Goal: Navigation & Orientation: Find specific page/section

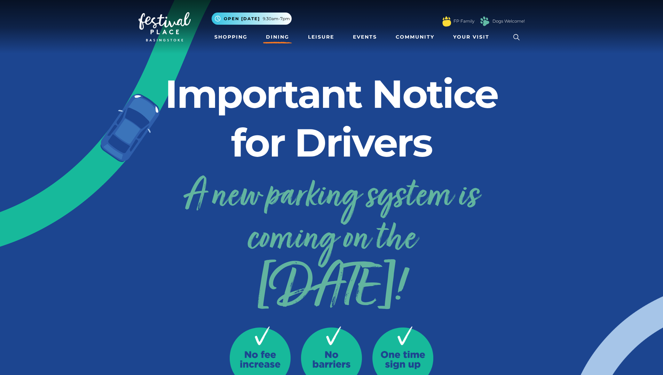
click at [284, 39] on link "Dining" at bounding box center [277, 37] width 29 height 13
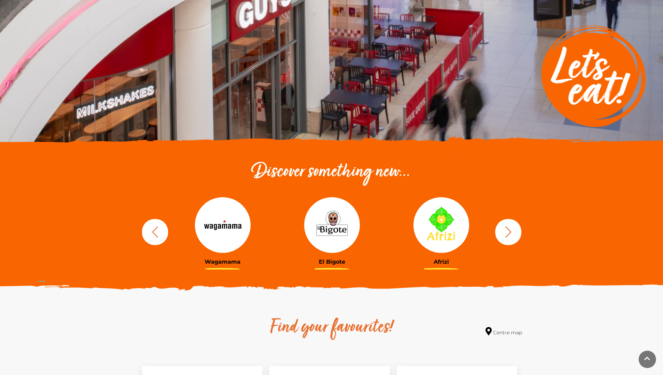
scroll to position [170, 0]
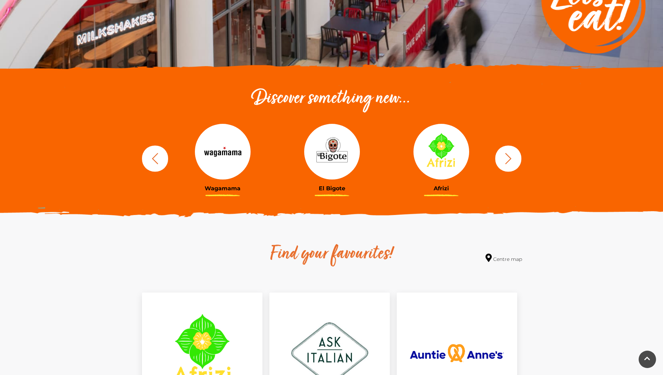
click at [498, 158] on button "button" at bounding box center [509, 159] width 26 height 26
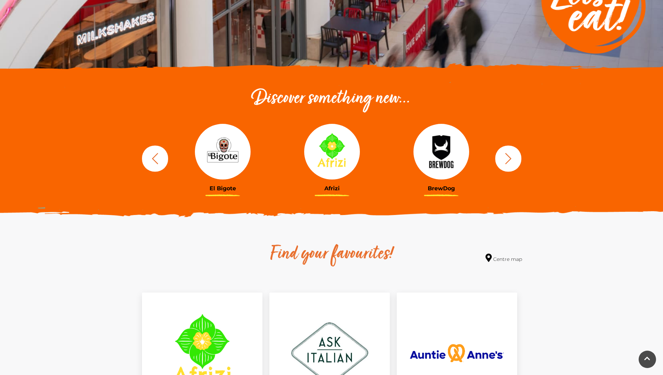
click at [502, 159] on icon "button" at bounding box center [508, 158] width 13 height 13
click at [508, 160] on icon "button" at bounding box center [508, 158] width 13 height 13
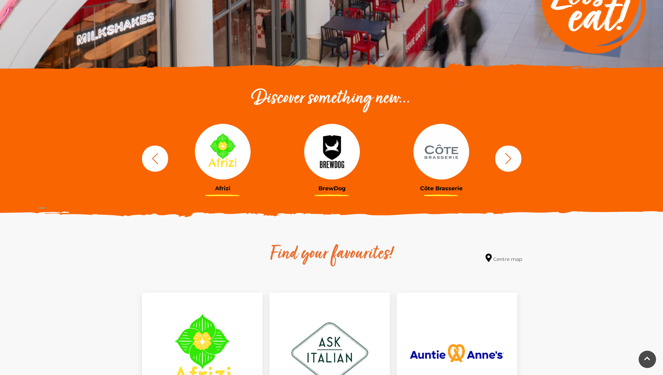
click at [510, 162] on icon "button" at bounding box center [508, 158] width 13 height 13
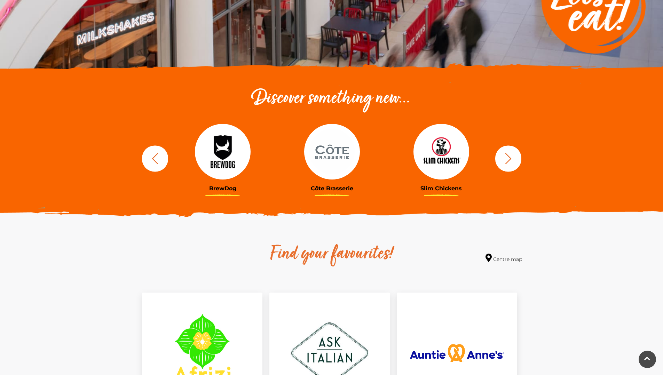
click at [510, 162] on icon "button" at bounding box center [508, 158] width 13 height 13
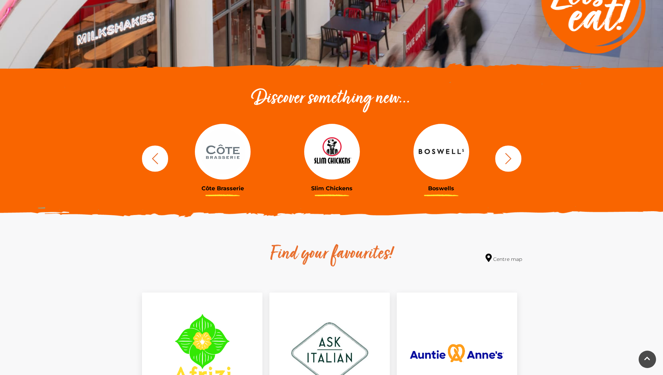
click at [510, 162] on icon "button" at bounding box center [508, 158] width 13 height 13
click at [508, 161] on icon "button" at bounding box center [508, 158] width 6 height 11
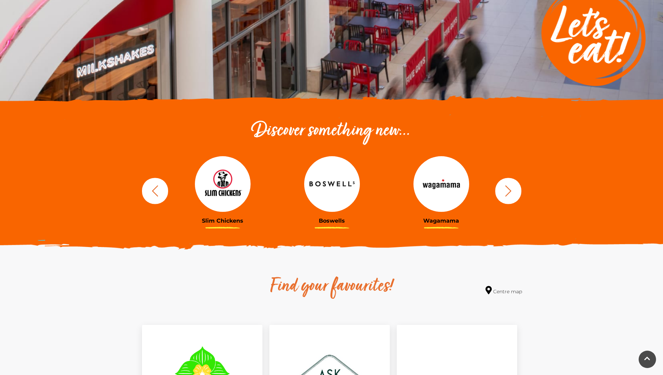
scroll to position [102, 0]
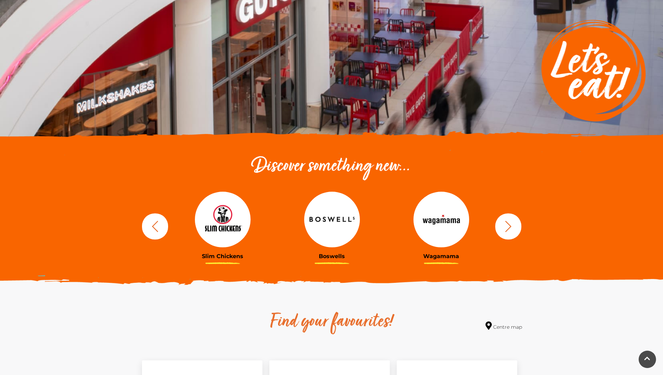
click at [522, 224] on div "BrewDog Côte Brasserie Slim Chickens Boswells Wagamama Afrizi" at bounding box center [331, 227] width 397 height 86
click at [516, 225] on button "button" at bounding box center [509, 226] width 26 height 26
click at [515, 225] on button "button" at bounding box center [509, 226] width 26 height 26
click at [508, 227] on icon "button" at bounding box center [508, 226] width 13 height 13
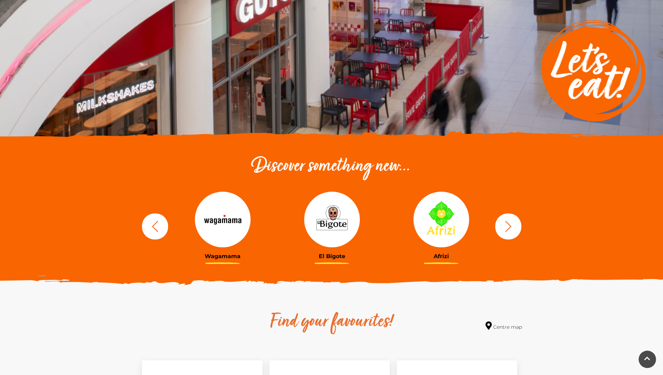
click at [508, 227] on icon "button" at bounding box center [508, 226] width 13 height 13
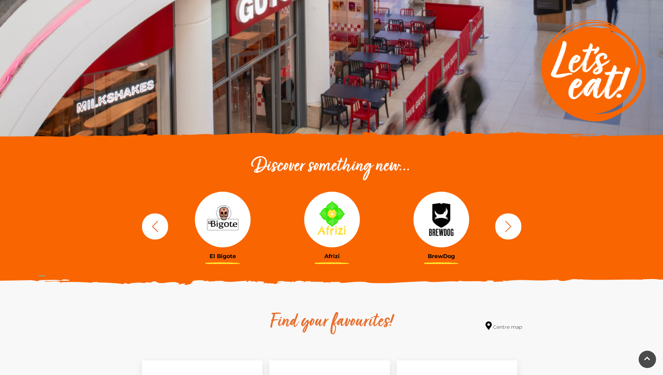
click at [508, 227] on icon "button" at bounding box center [508, 226] width 13 height 13
click at [506, 229] on icon "button" at bounding box center [508, 226] width 13 height 13
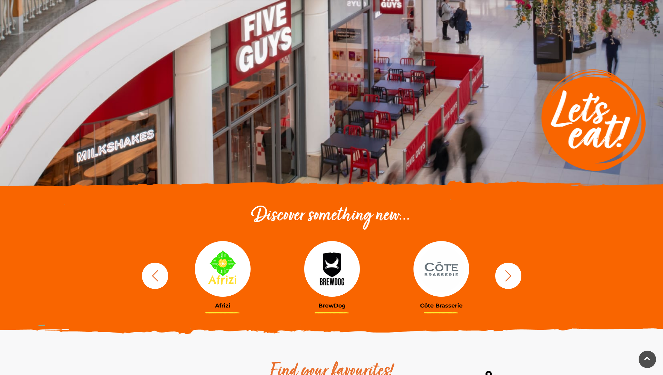
scroll to position [0, 0]
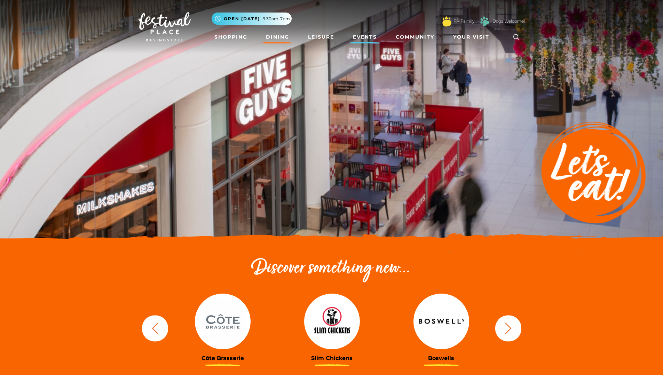
click at [361, 36] on link "Events" at bounding box center [365, 37] width 30 height 13
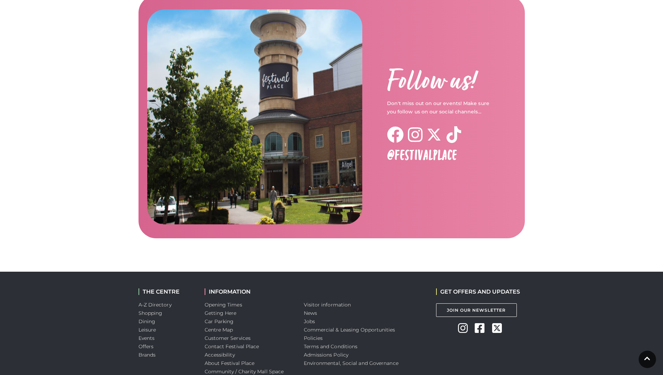
scroll to position [1059, 0]
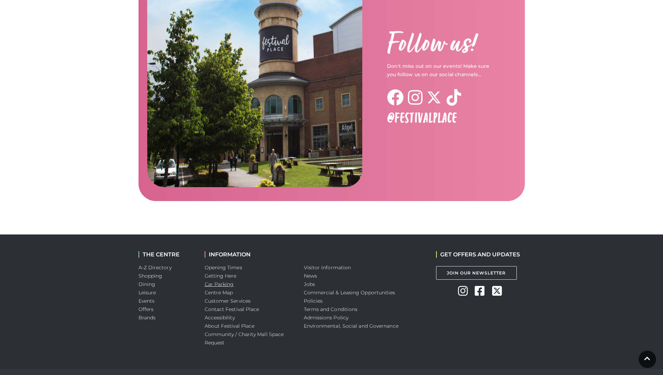
click at [215, 281] on link "Car Parking" at bounding box center [219, 284] width 29 height 6
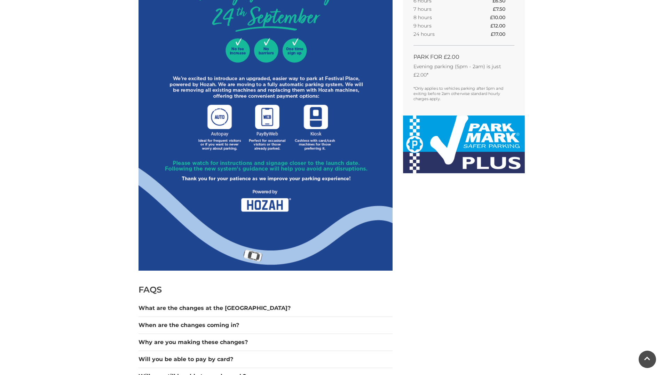
scroll to position [640, 0]
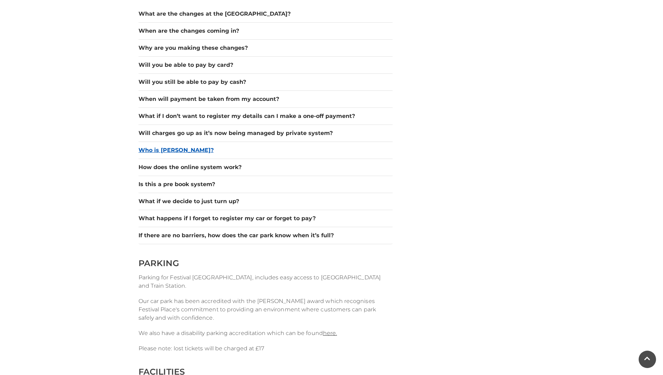
click at [151, 153] on button "Who is Hozah?" at bounding box center [266, 150] width 254 height 8
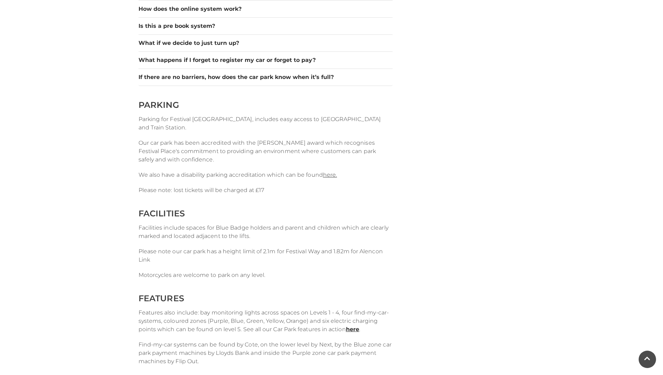
scroll to position [756, 0]
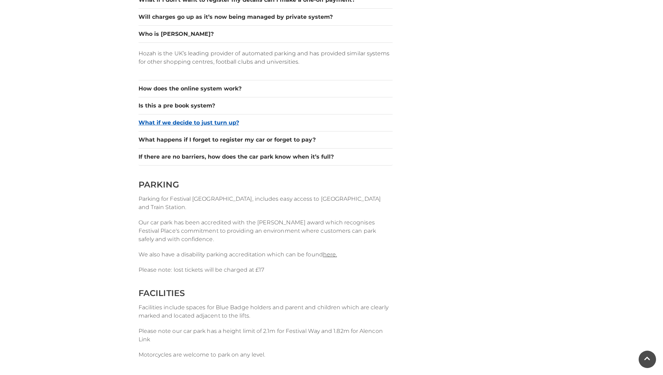
click at [206, 123] on button "What if we decide to just turn up?" at bounding box center [266, 123] width 254 height 8
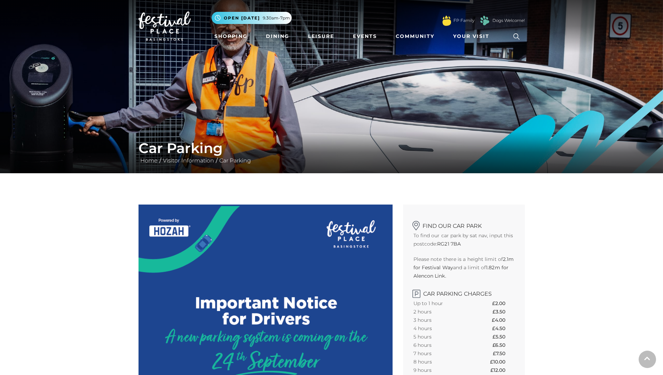
scroll to position [0, 0]
